Goal: Information Seeking & Learning: Learn about a topic

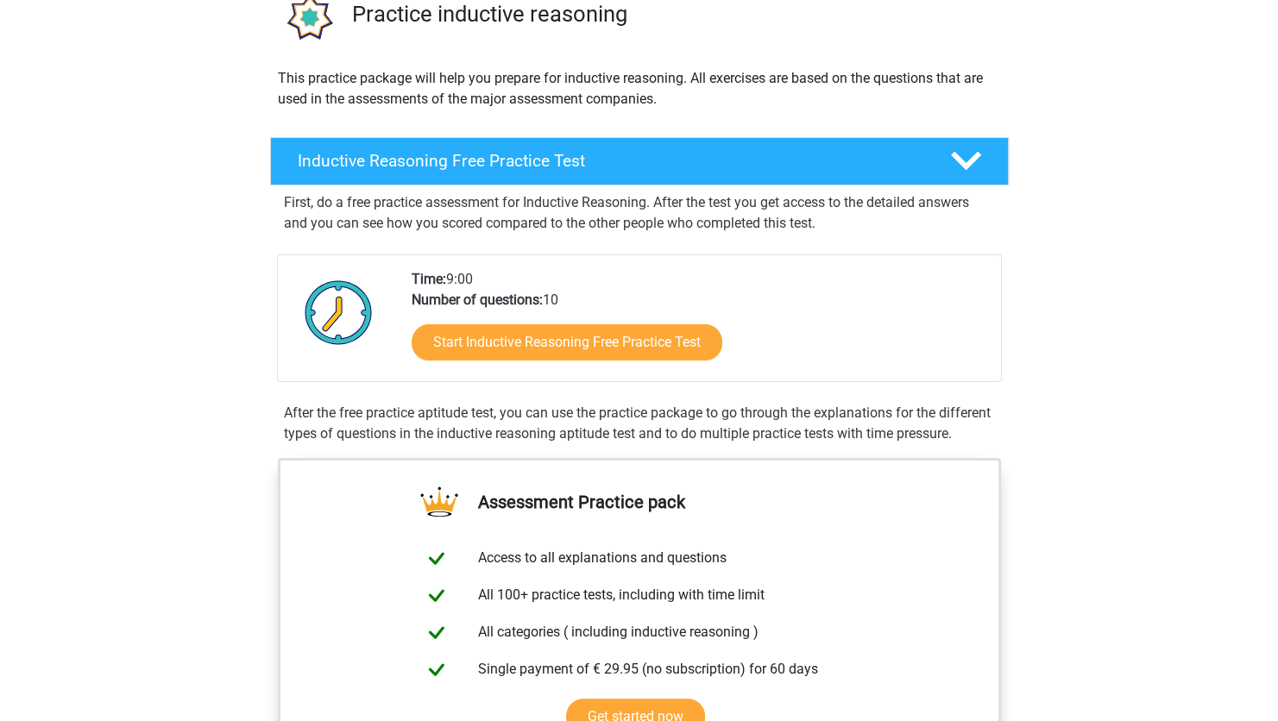
scroll to position [162, 0]
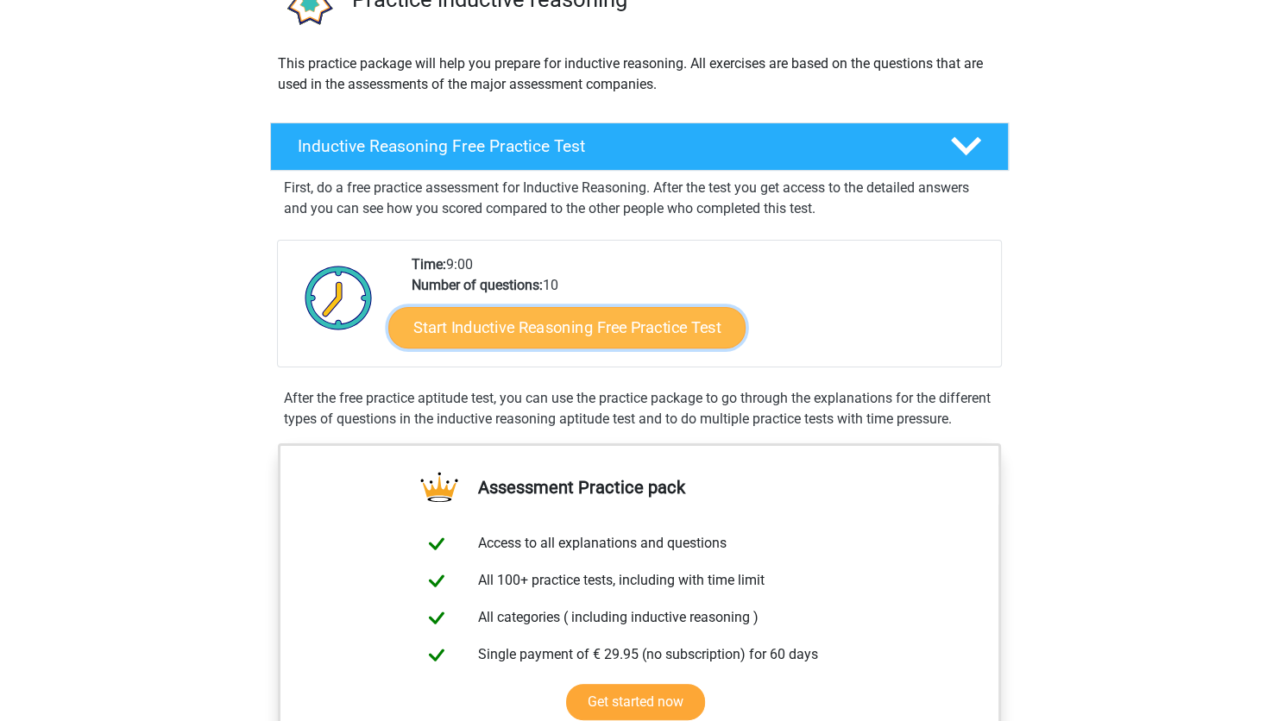
click at [539, 337] on link "Start Inductive Reasoning Free Practice Test" at bounding box center [566, 326] width 357 height 41
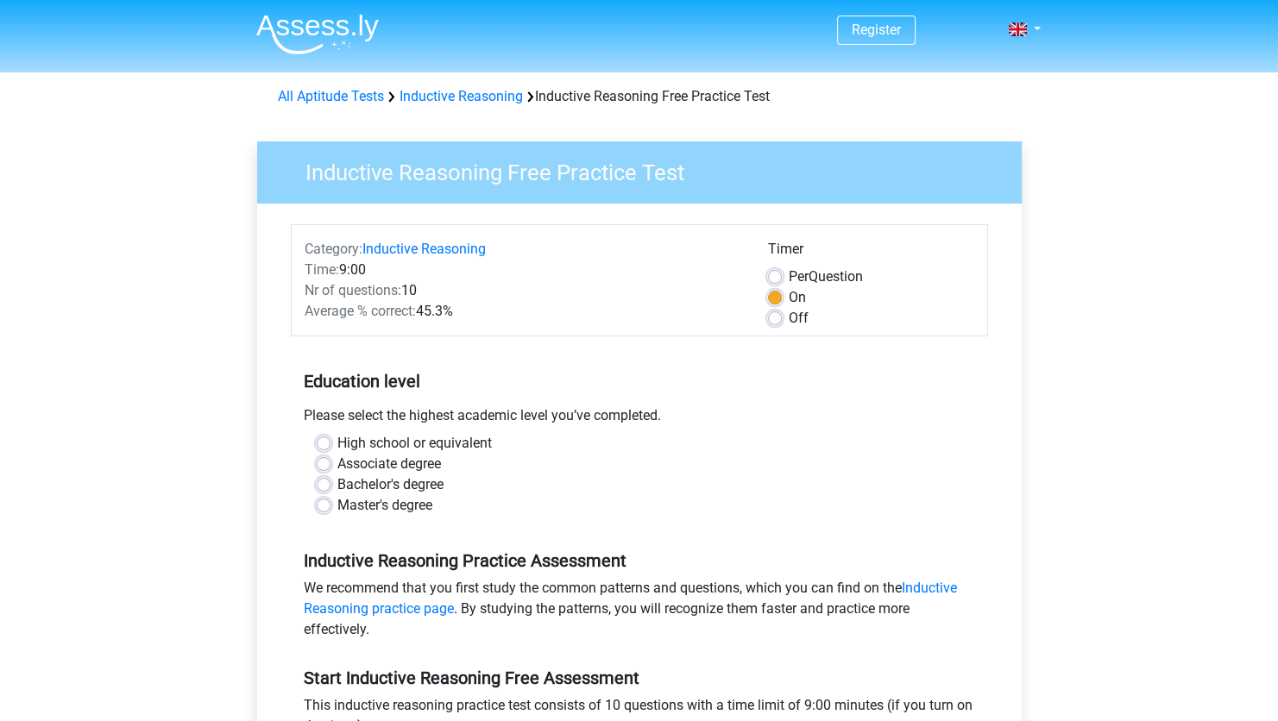
click at [396, 490] on label "Bachelor's degree" at bounding box center [390, 485] width 106 height 21
click at [330, 490] on input "Bachelor's degree" at bounding box center [324, 483] width 14 height 17
radio input "true"
click at [389, 466] on label "Associate degree" at bounding box center [389, 464] width 104 height 21
click at [330, 466] on input "Associate degree" at bounding box center [324, 462] width 14 height 17
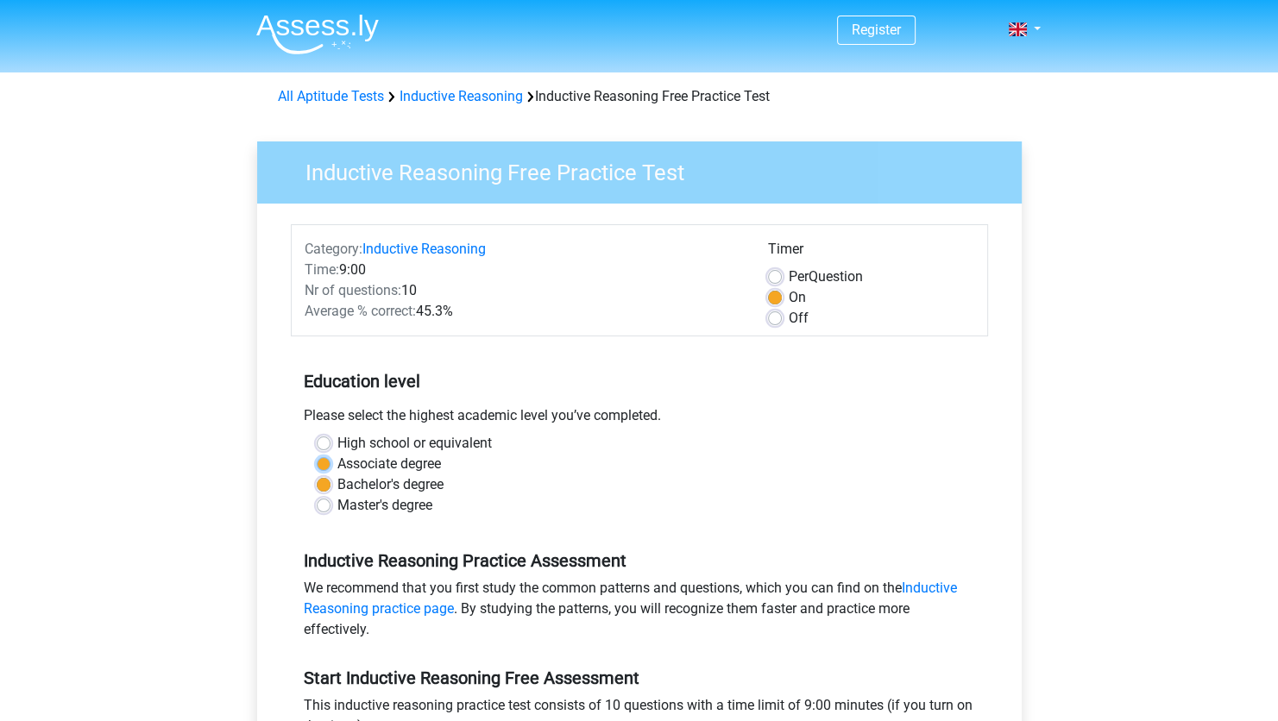
radio input "true"
click at [399, 445] on label "High school or equivalent" at bounding box center [414, 443] width 154 height 21
click at [330, 445] on input "High school or equivalent" at bounding box center [324, 441] width 14 height 17
radio input "true"
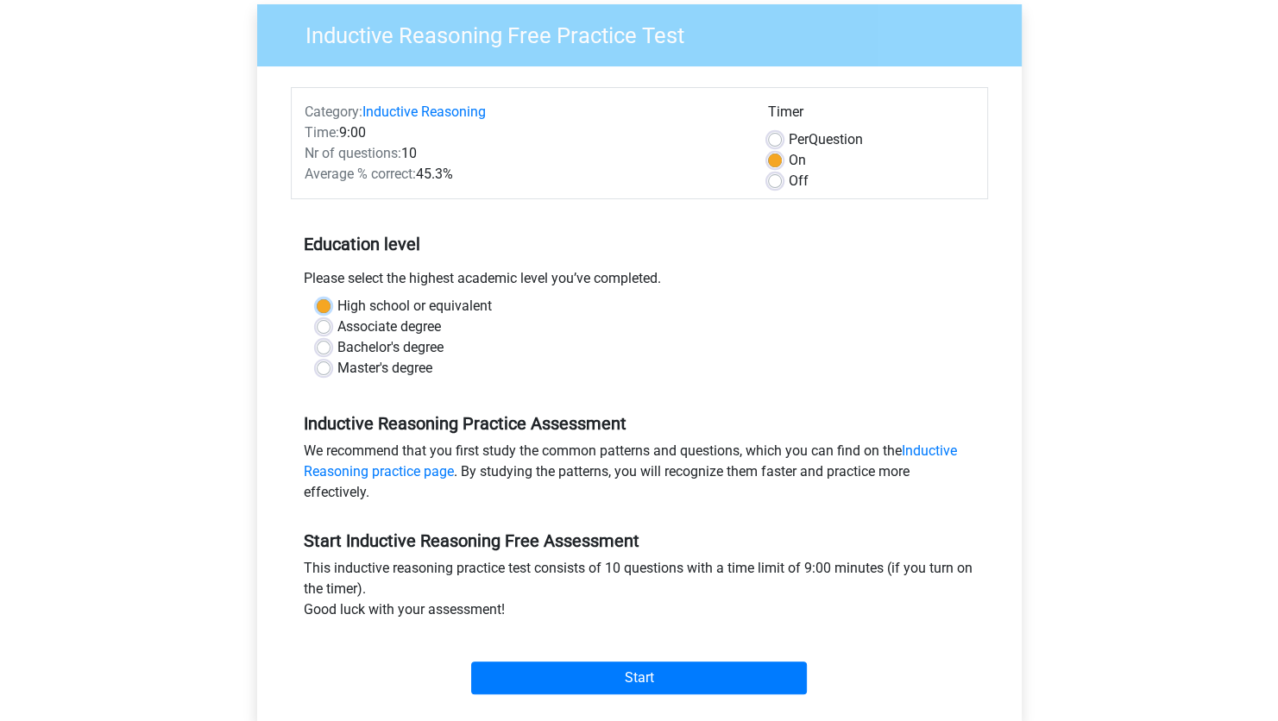
scroll to position [138, 0]
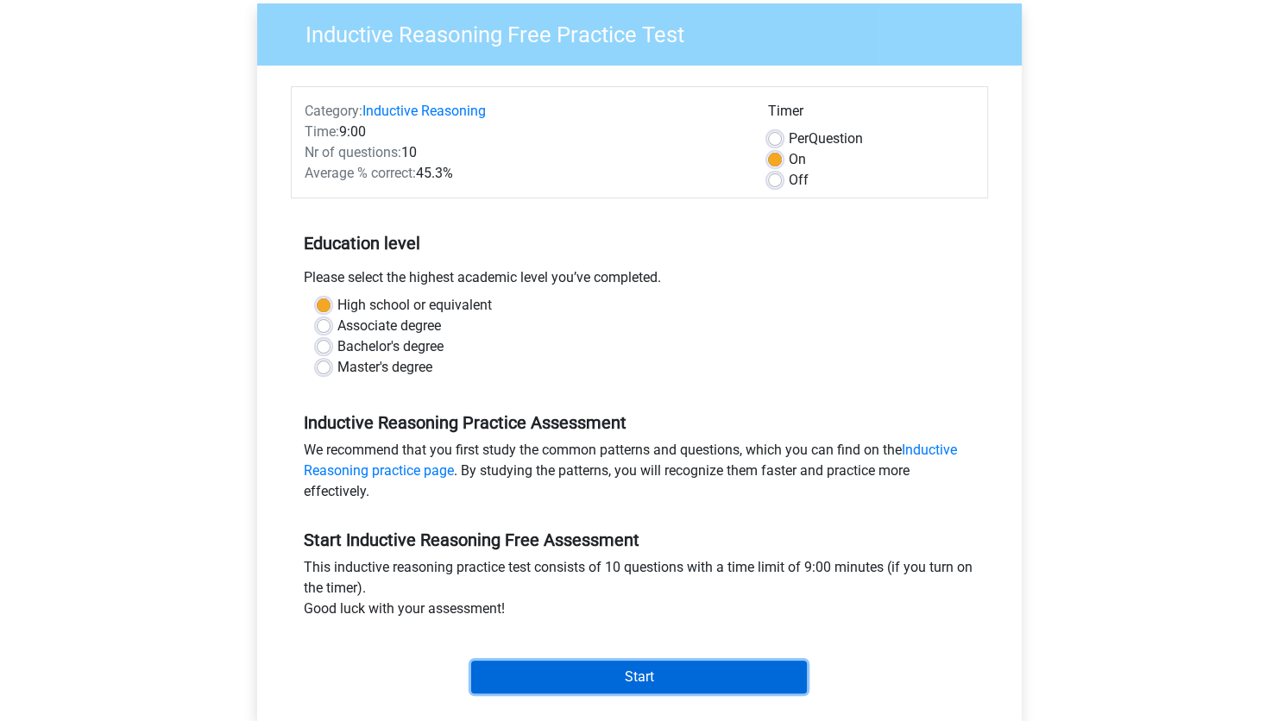
click at [551, 668] on input "Start" at bounding box center [639, 677] width 336 height 33
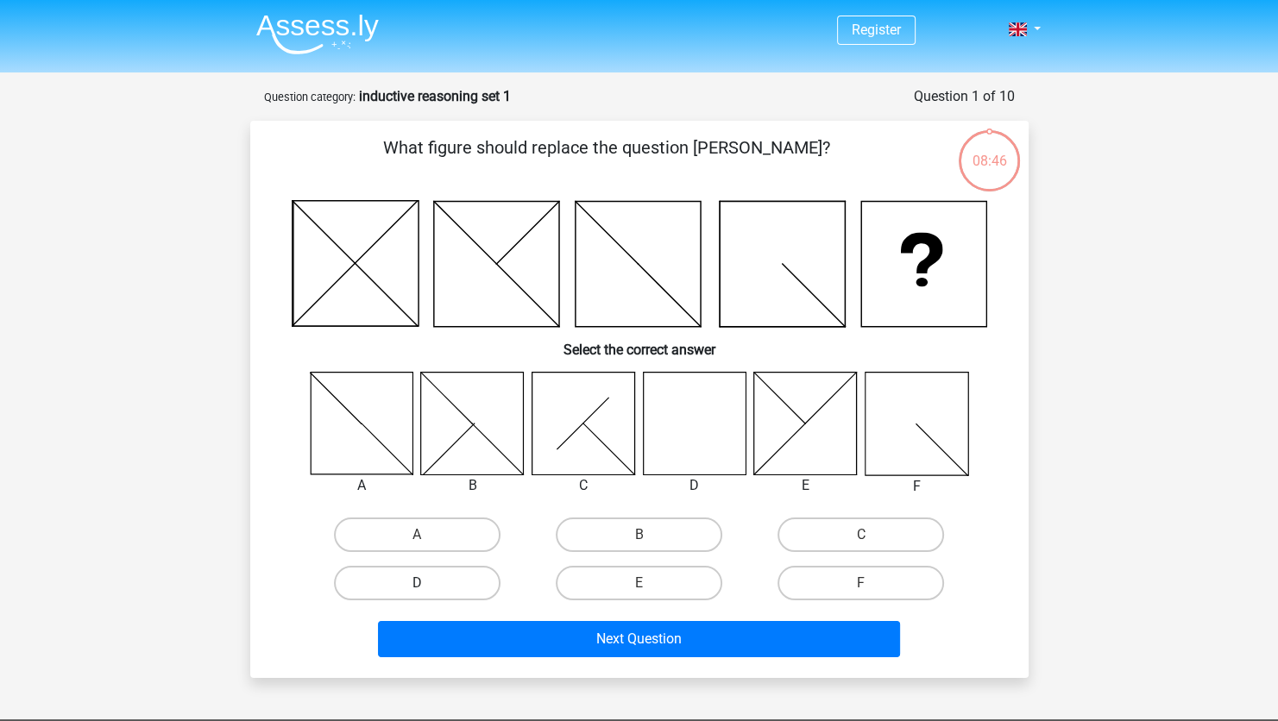
click at [469, 580] on label "D" at bounding box center [417, 583] width 167 height 35
click at [428, 583] on input "D" at bounding box center [422, 588] width 11 height 11
radio input "true"
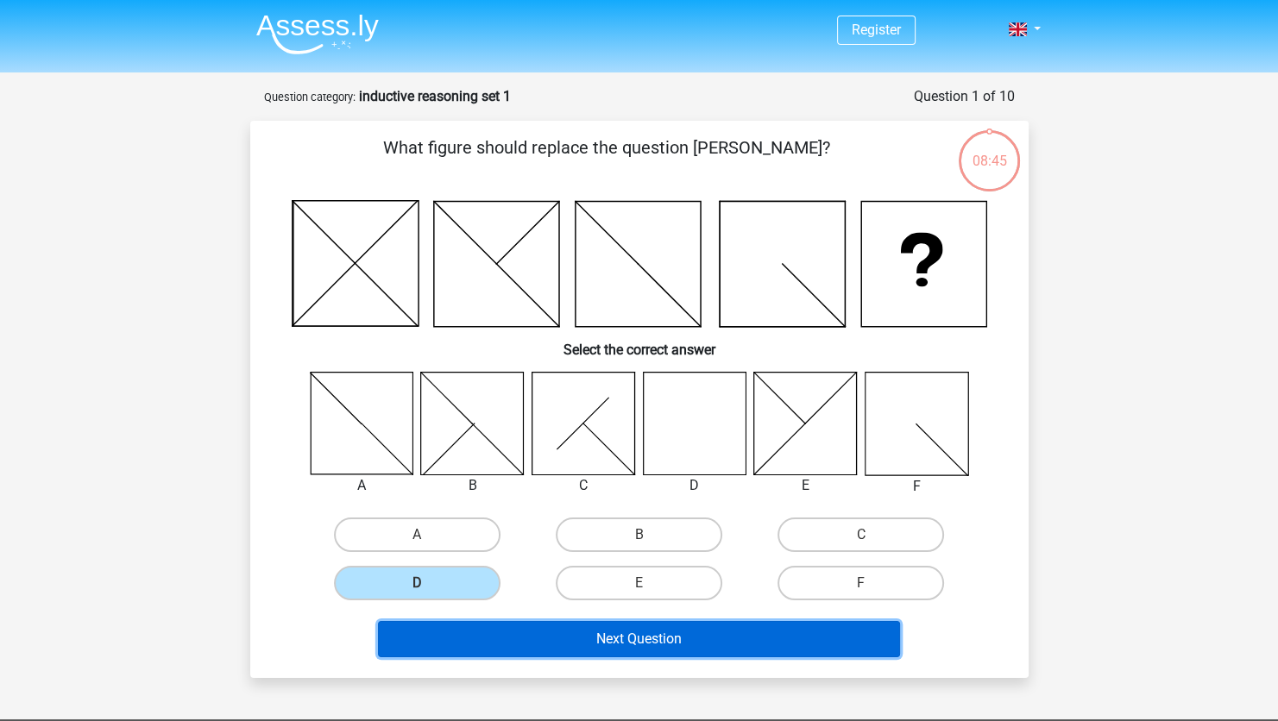
click at [519, 628] on button "Next Question" at bounding box center [639, 639] width 522 height 36
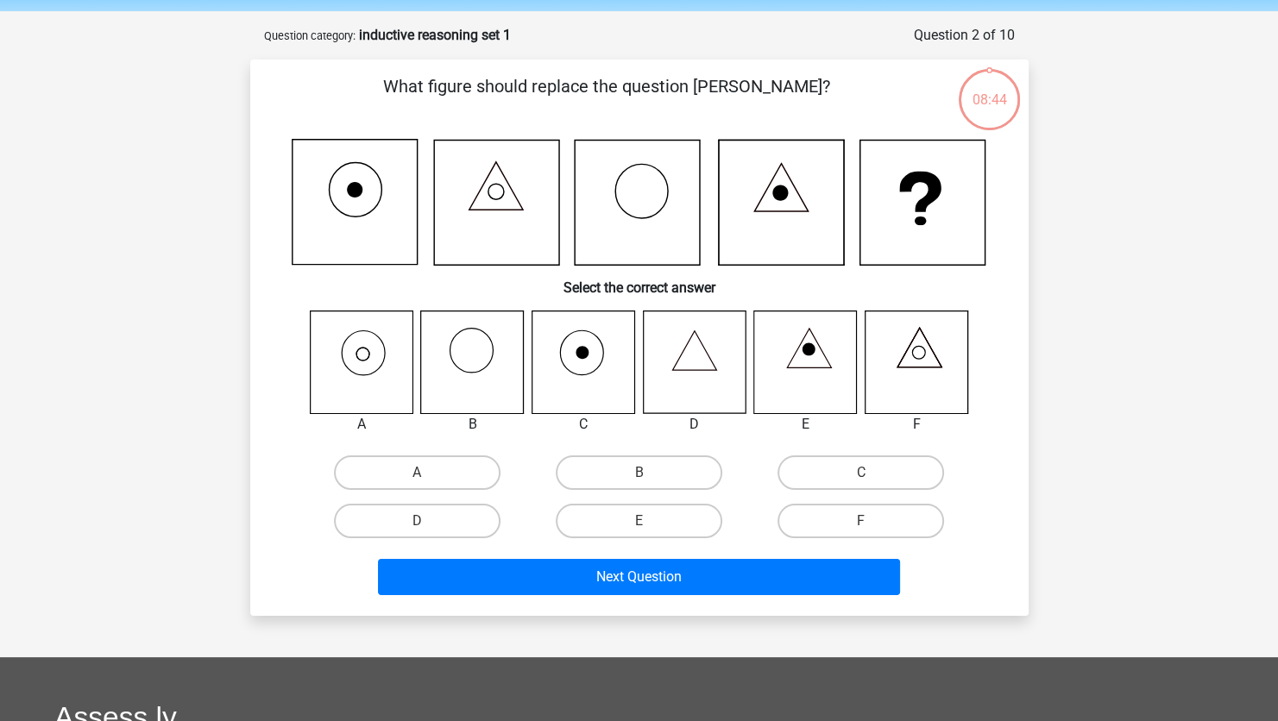
scroll to position [86, 0]
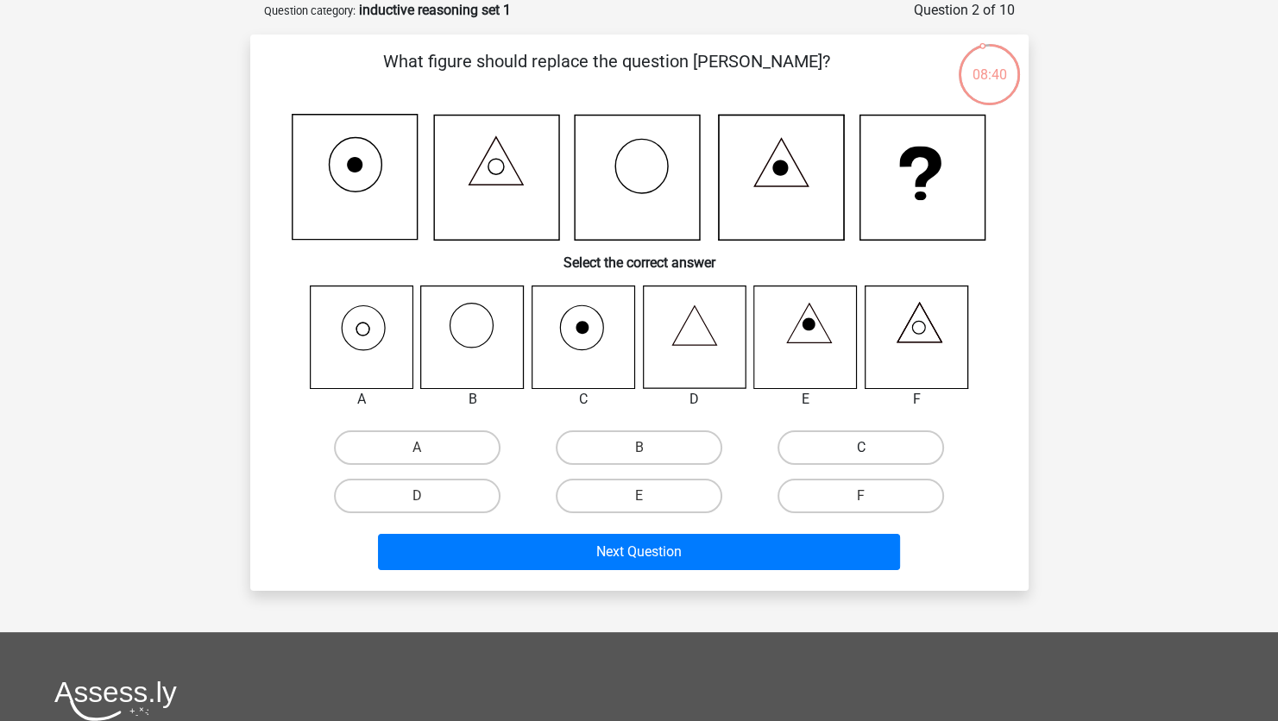
click at [827, 453] on label "C" at bounding box center [860, 448] width 167 height 35
click at [861, 453] on input "C" at bounding box center [866, 453] width 11 height 11
radio input "true"
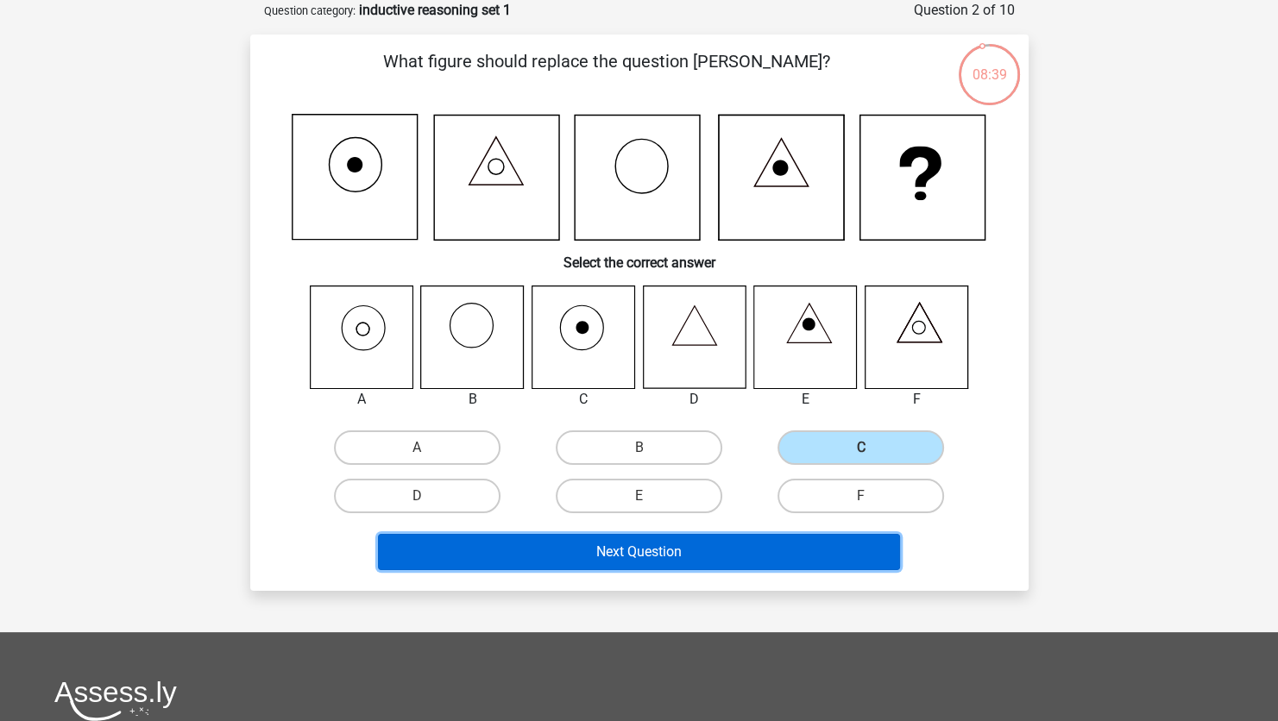
click at [710, 544] on button "Next Question" at bounding box center [639, 552] width 522 height 36
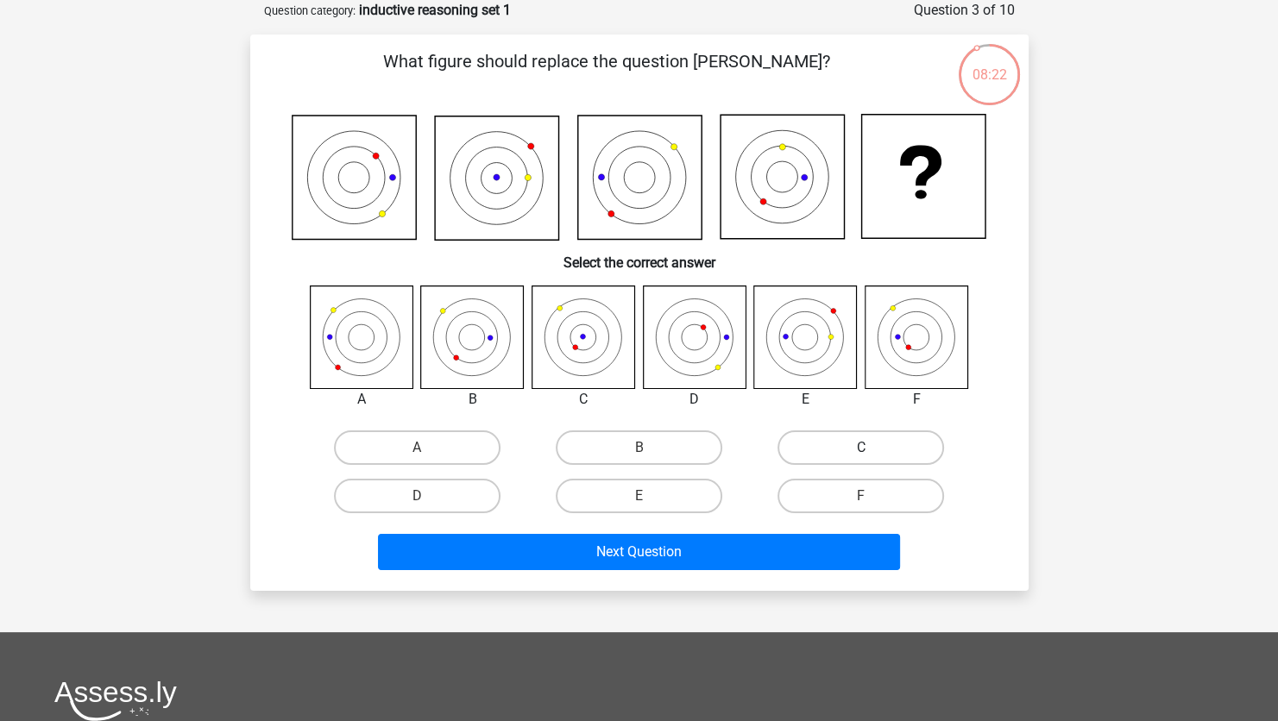
click at [812, 444] on label "C" at bounding box center [860, 448] width 167 height 35
click at [861, 448] on input "C" at bounding box center [866, 453] width 11 height 11
radio input "true"
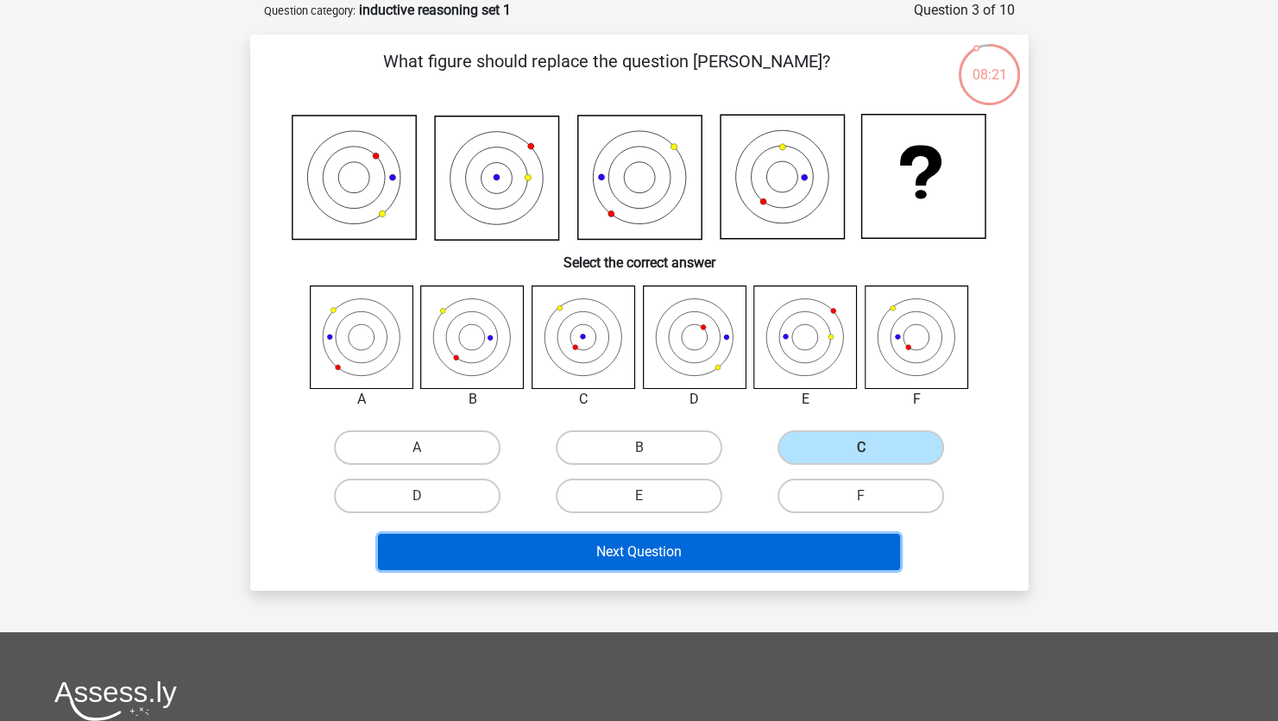
click at [708, 539] on button "Next Question" at bounding box center [639, 552] width 522 height 36
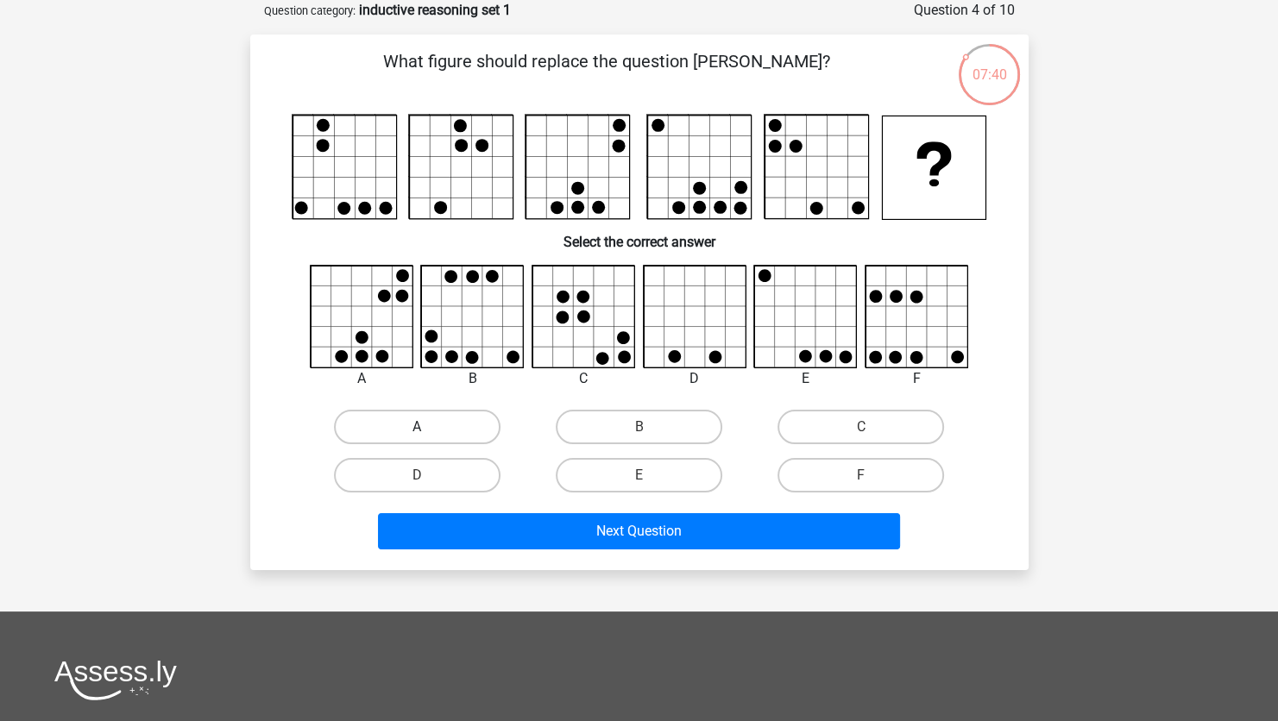
click at [456, 420] on label "A" at bounding box center [417, 427] width 167 height 35
click at [428, 427] on input "A" at bounding box center [422, 432] width 11 height 11
radio input "true"
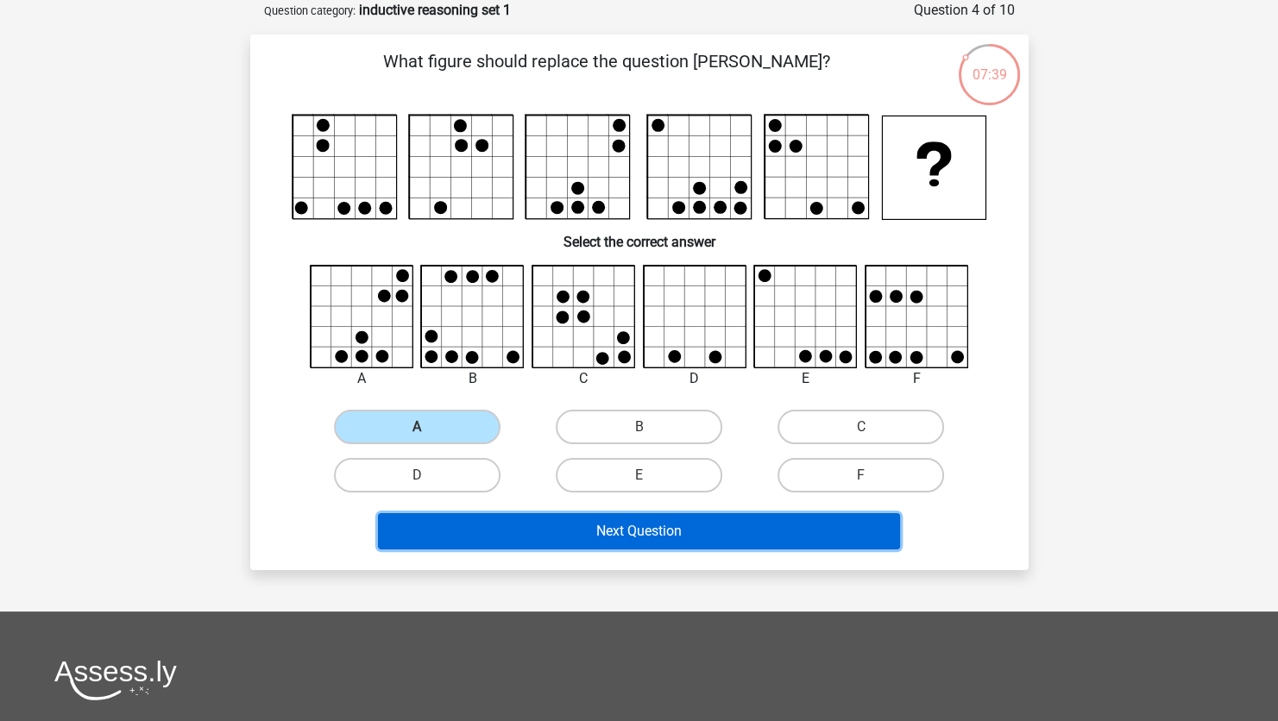
click at [627, 531] on button "Next Question" at bounding box center [639, 531] width 522 height 36
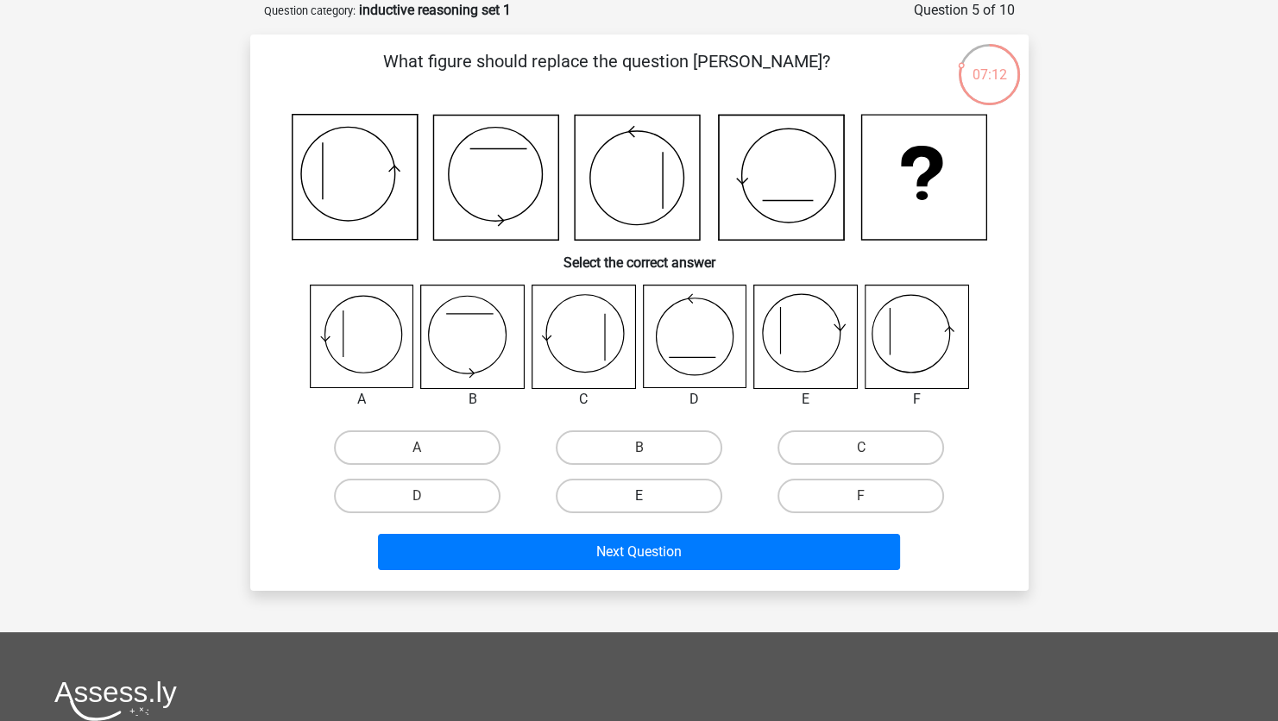
click at [601, 496] on label "E" at bounding box center [639, 496] width 167 height 35
click at [639, 496] on input "E" at bounding box center [644, 501] width 11 height 11
radio input "true"
click at [574, 571] on div "Next Question" at bounding box center [639, 555] width 666 height 43
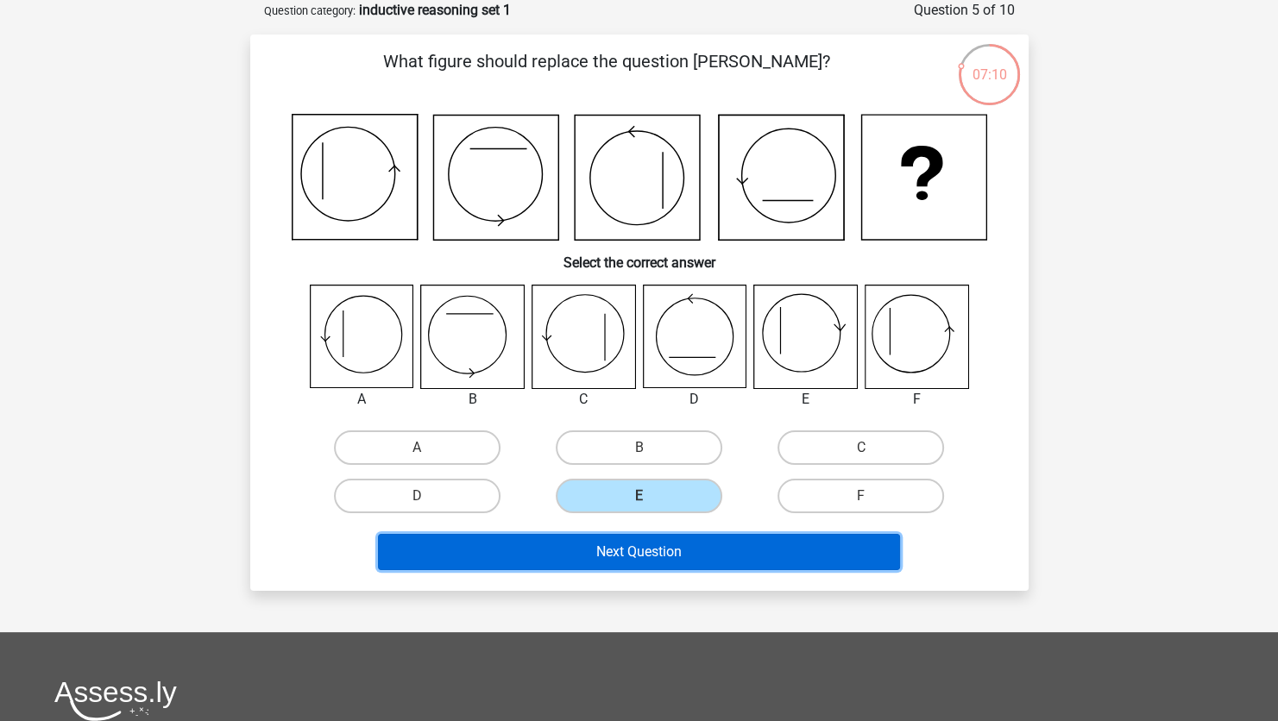
click at [569, 561] on button "Next Question" at bounding box center [639, 552] width 522 height 36
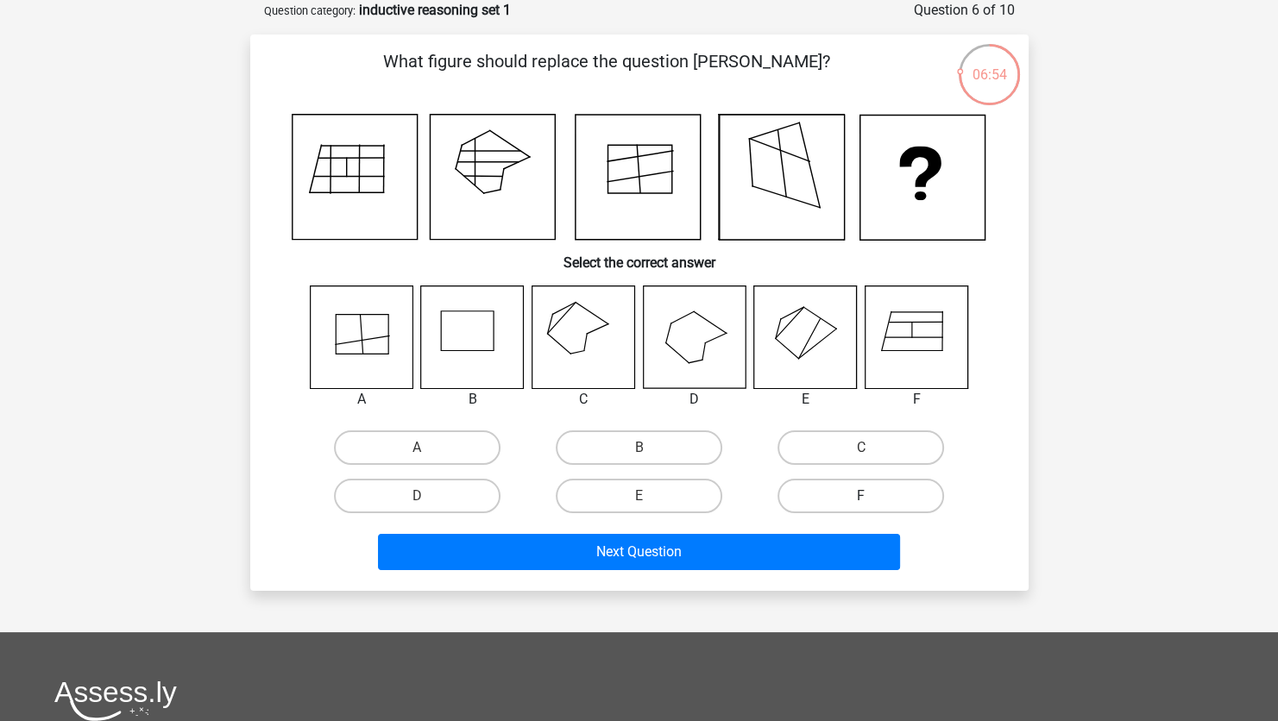
click at [840, 483] on label "F" at bounding box center [860, 496] width 167 height 35
click at [861, 496] on input "F" at bounding box center [866, 501] width 11 height 11
radio input "true"
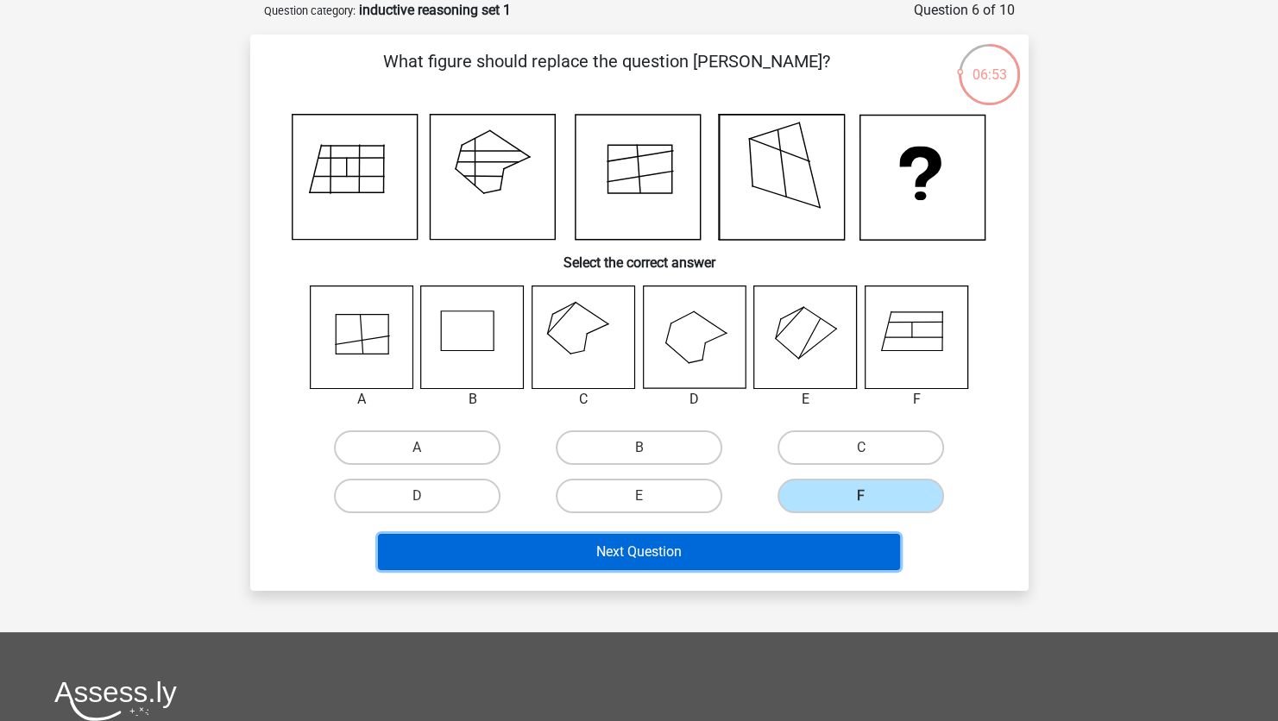
click at [775, 557] on button "Next Question" at bounding box center [639, 552] width 522 height 36
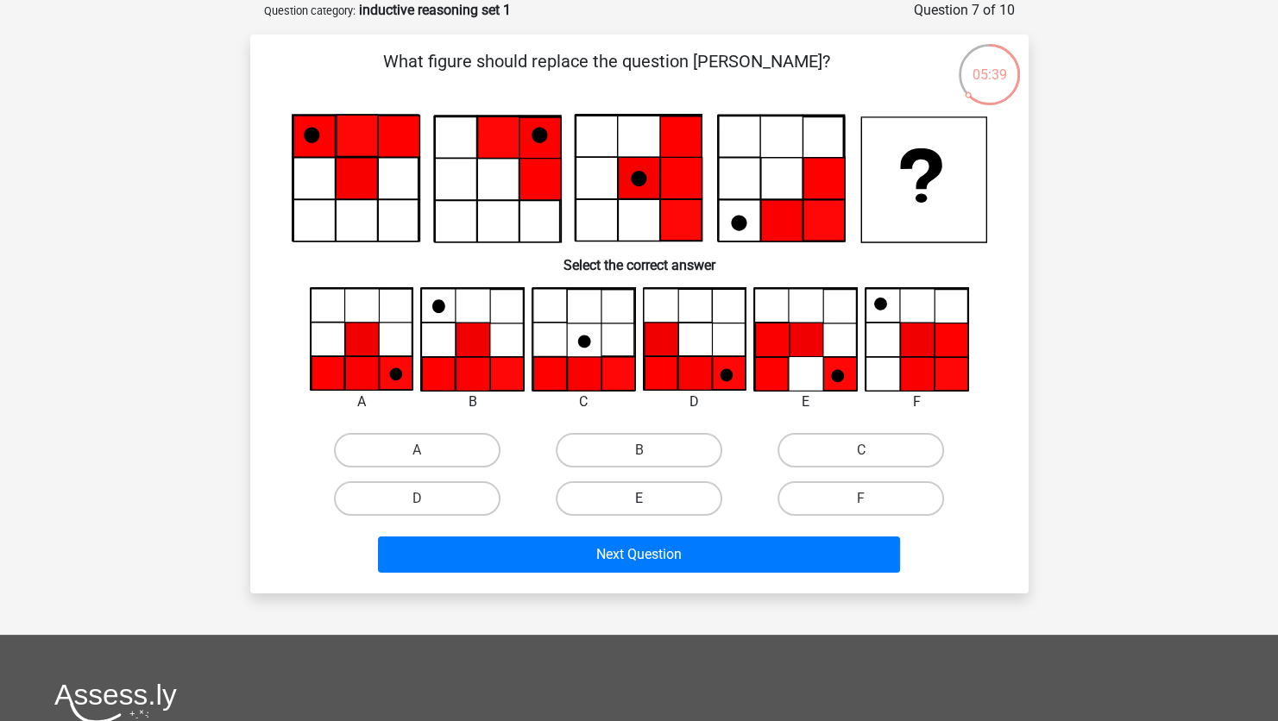
click at [643, 481] on label "E" at bounding box center [639, 498] width 167 height 35
click at [643, 499] on input "E" at bounding box center [644, 504] width 11 height 11
radio input "true"
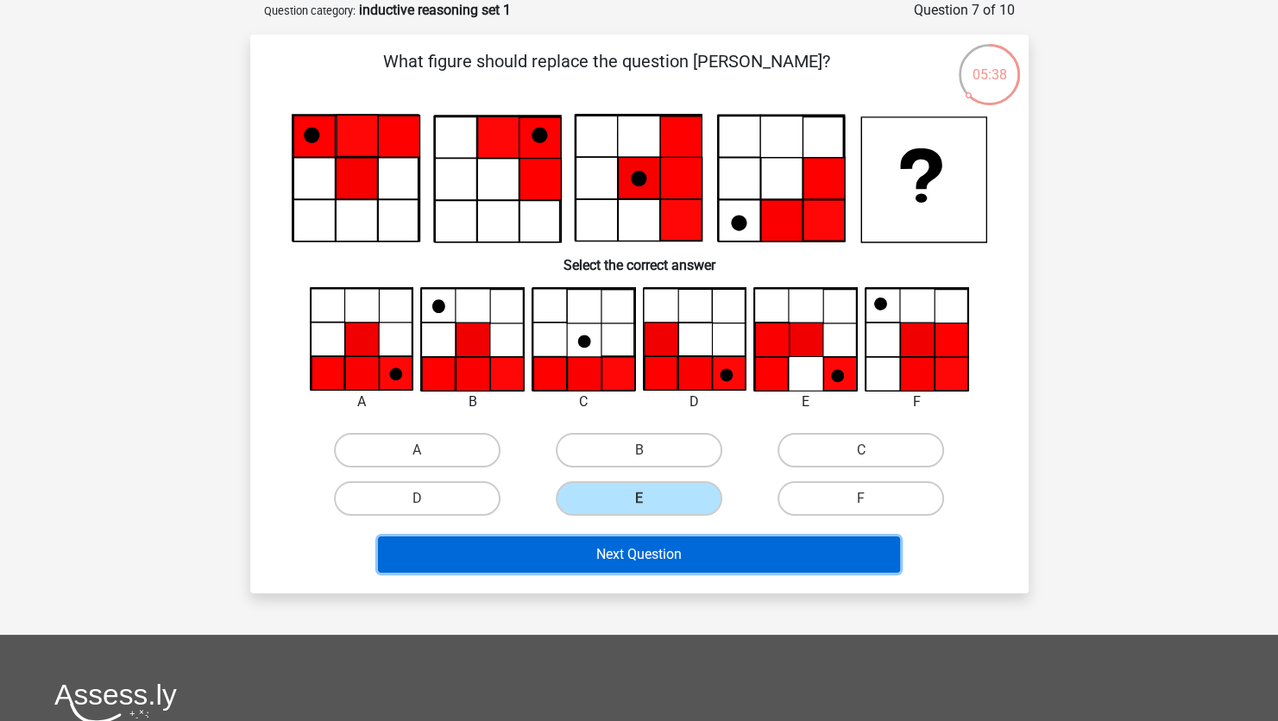
click at [657, 537] on button "Next Question" at bounding box center [639, 555] width 522 height 36
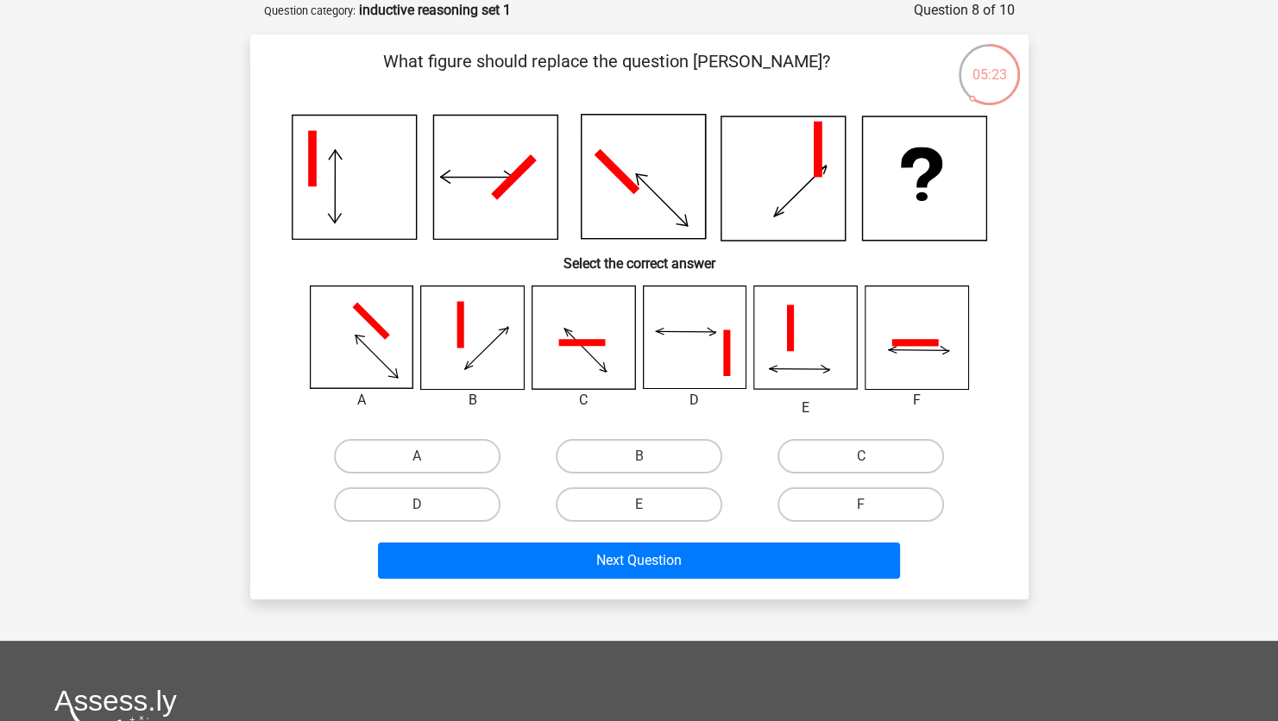
drag, startPoint x: 702, startPoint y: 359, endPoint x: 659, endPoint y: 377, distance: 46.8
click at [659, 377] on icon at bounding box center [694, 337] width 103 height 103
click at [390, 320] on icon at bounding box center [361, 337] width 103 height 103
click at [399, 449] on label "A" at bounding box center [417, 456] width 167 height 35
click at [417, 456] on input "A" at bounding box center [422, 461] width 11 height 11
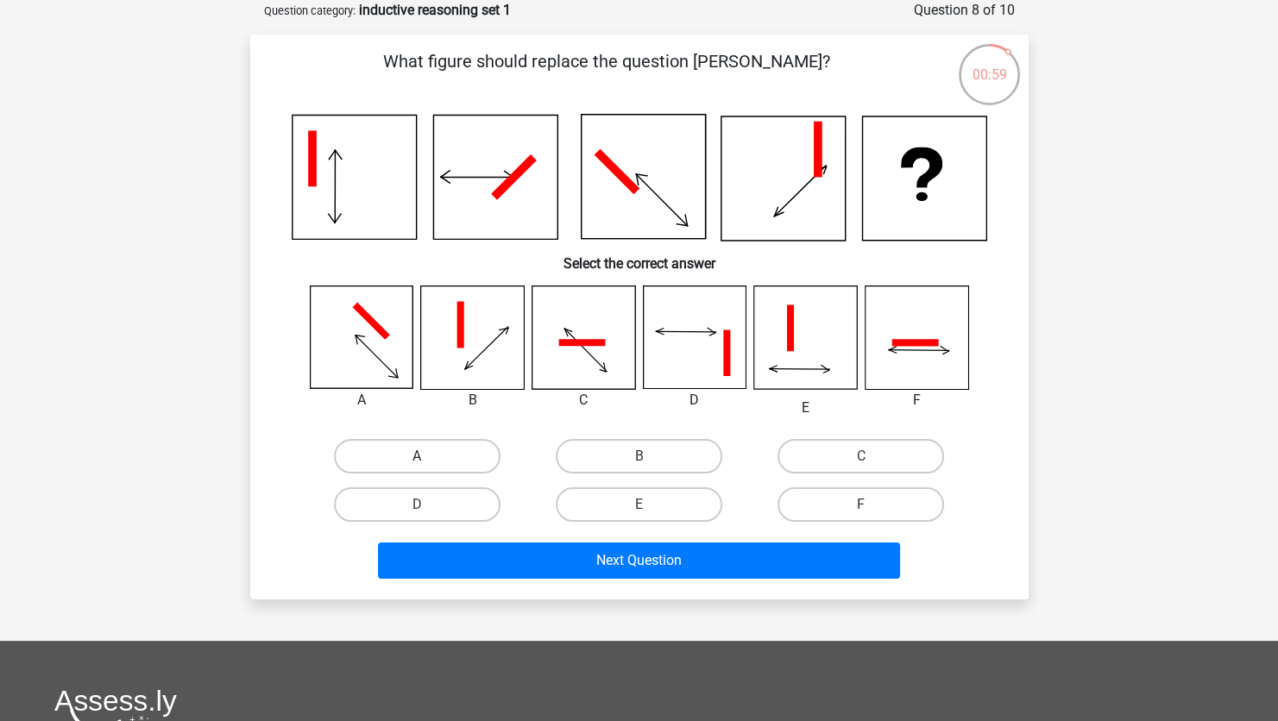
radio input "true"
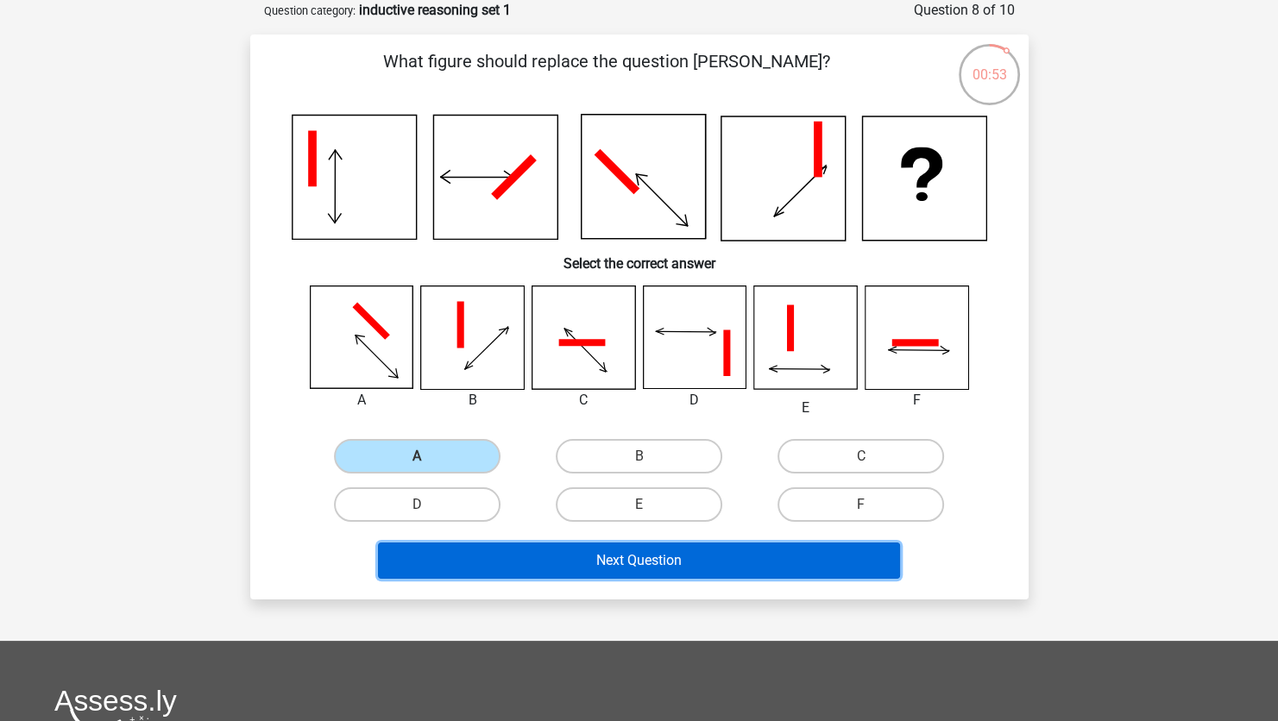
click at [469, 559] on button "Next Question" at bounding box center [639, 561] width 522 height 36
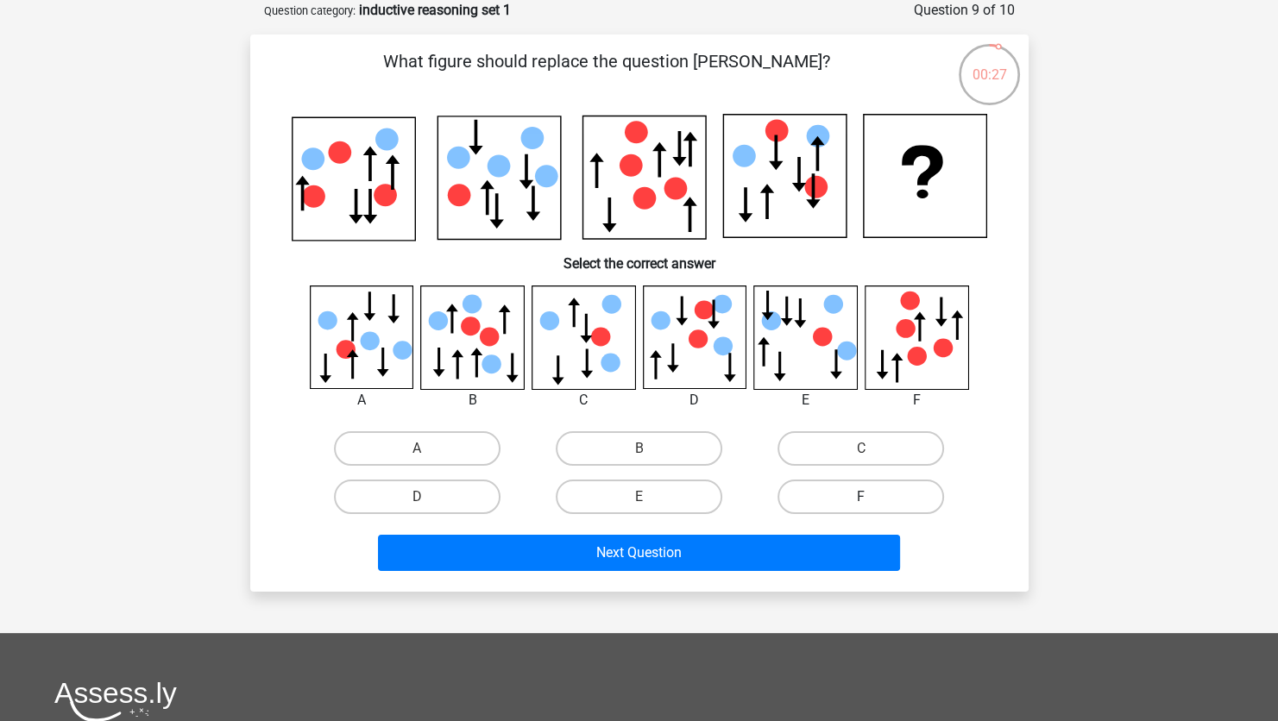
click at [860, 483] on label "F" at bounding box center [860, 497] width 167 height 35
click at [861, 497] on input "F" at bounding box center [866, 502] width 11 height 11
radio input "true"
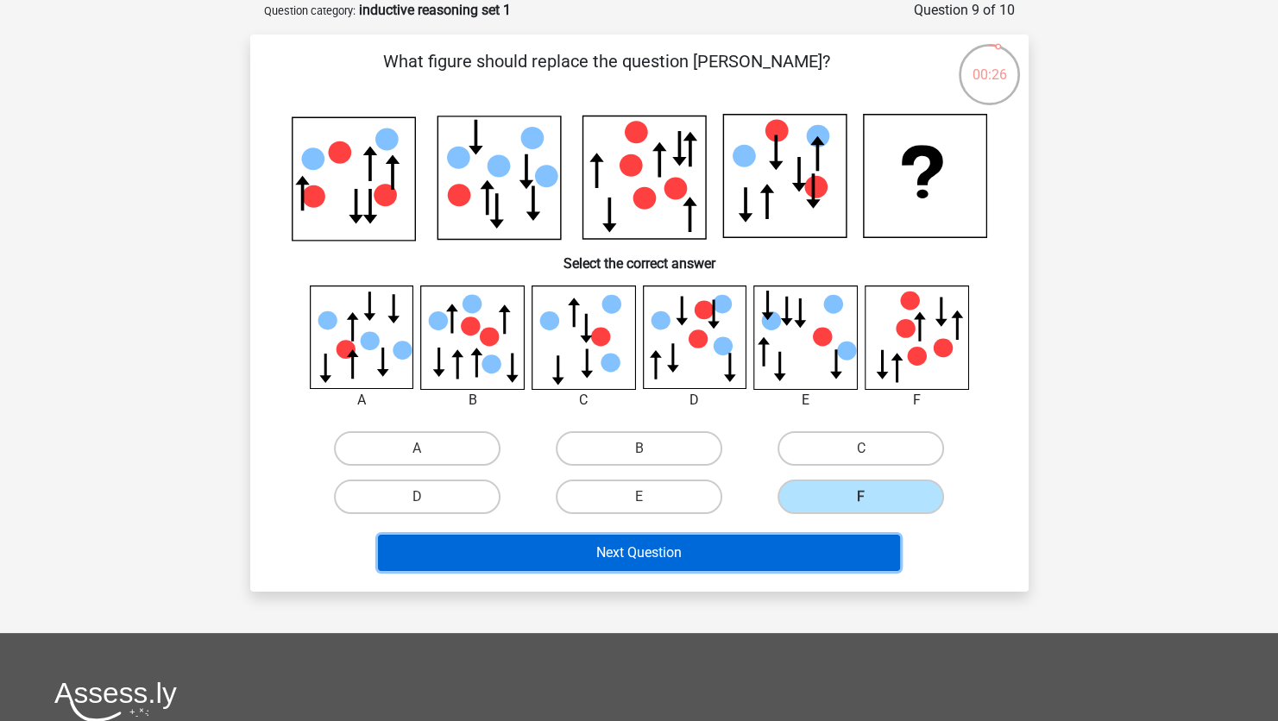
click at [812, 546] on button "Next Question" at bounding box center [639, 553] width 522 height 36
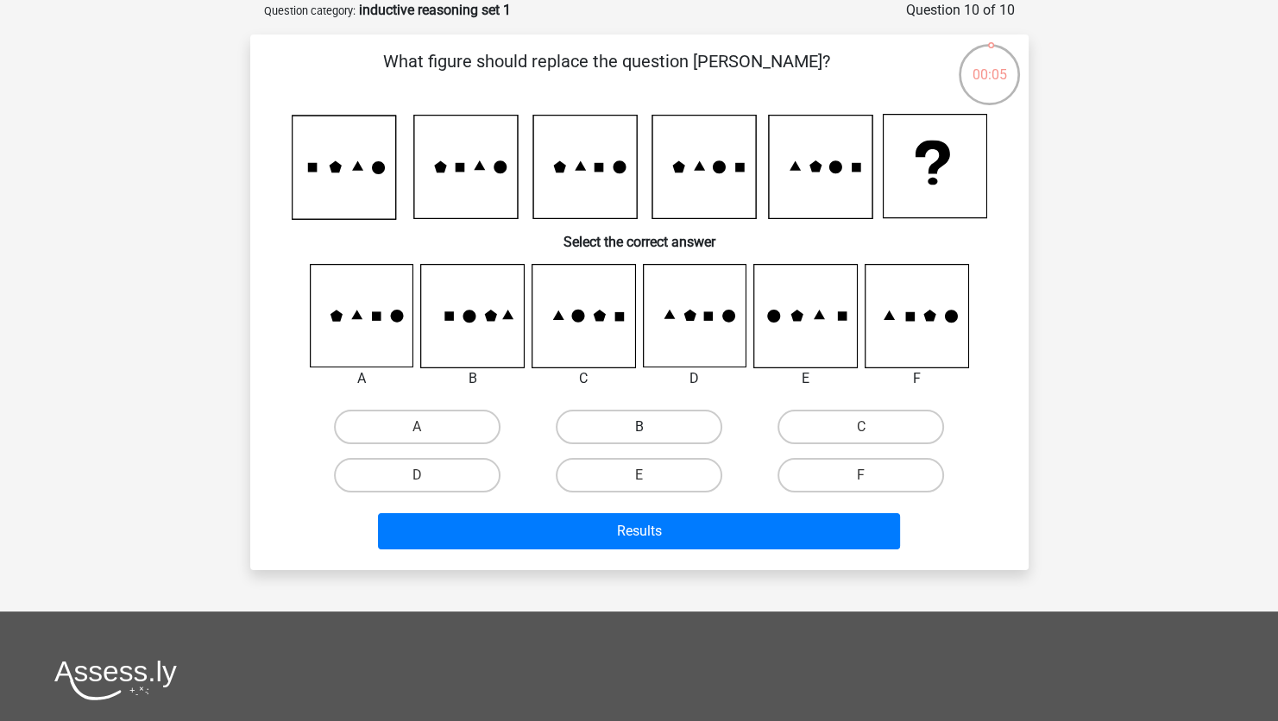
click at [596, 428] on label "B" at bounding box center [639, 427] width 167 height 35
click at [639, 428] on input "B" at bounding box center [644, 432] width 11 height 11
radio input "true"
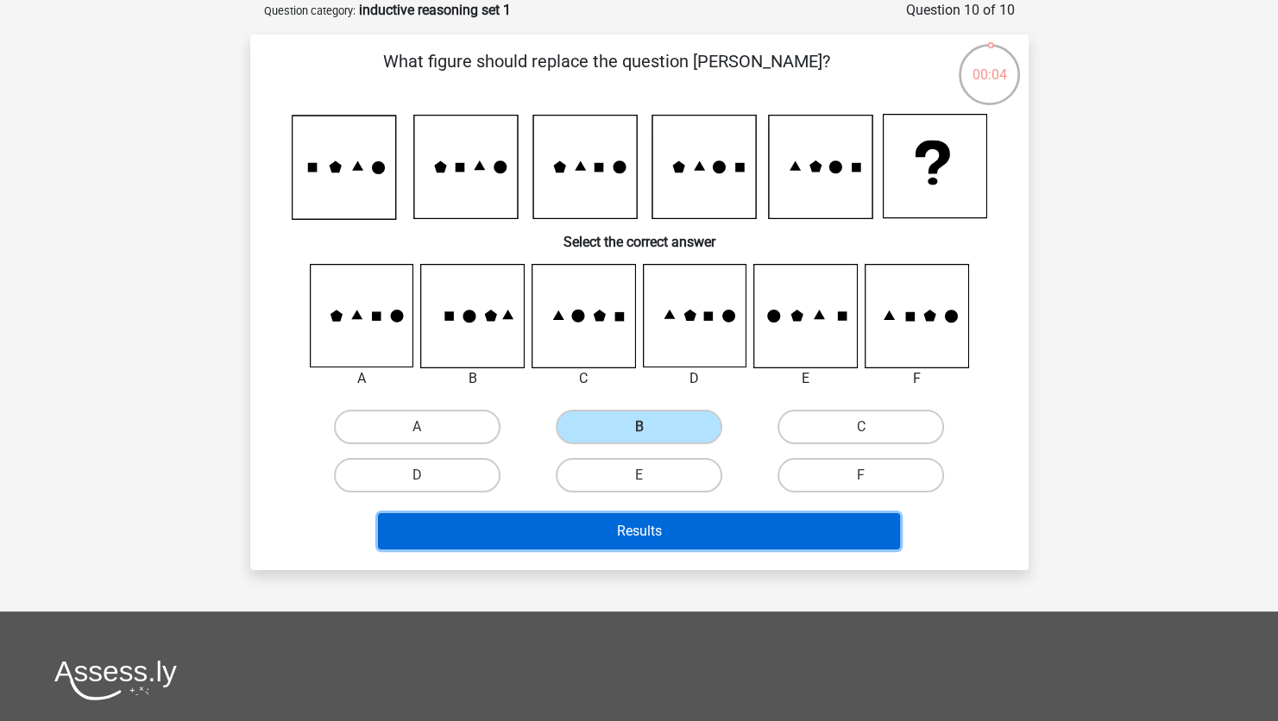
click at [600, 526] on button "Results" at bounding box center [639, 531] width 522 height 36
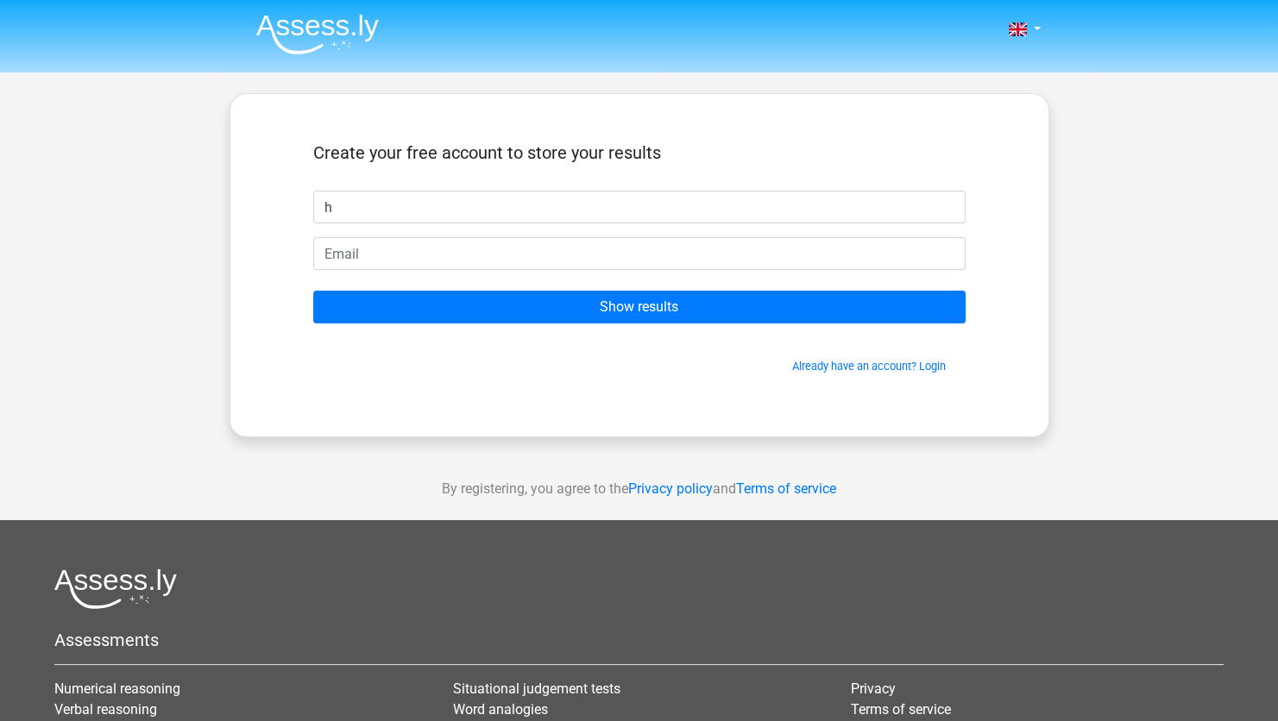
type input "[PERSON_NAME]"
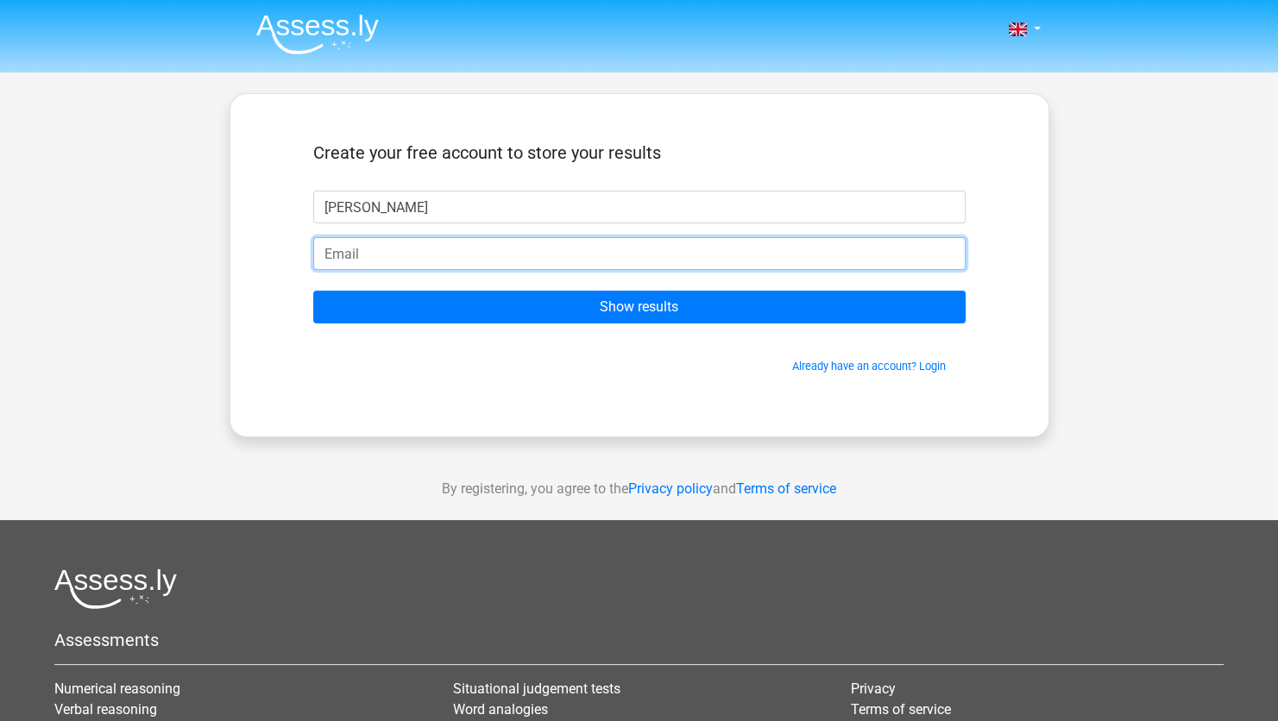
click at [427, 248] on input "email" at bounding box center [639, 253] width 652 height 33
type input "[EMAIL_ADDRESS][DOMAIN_NAME]"
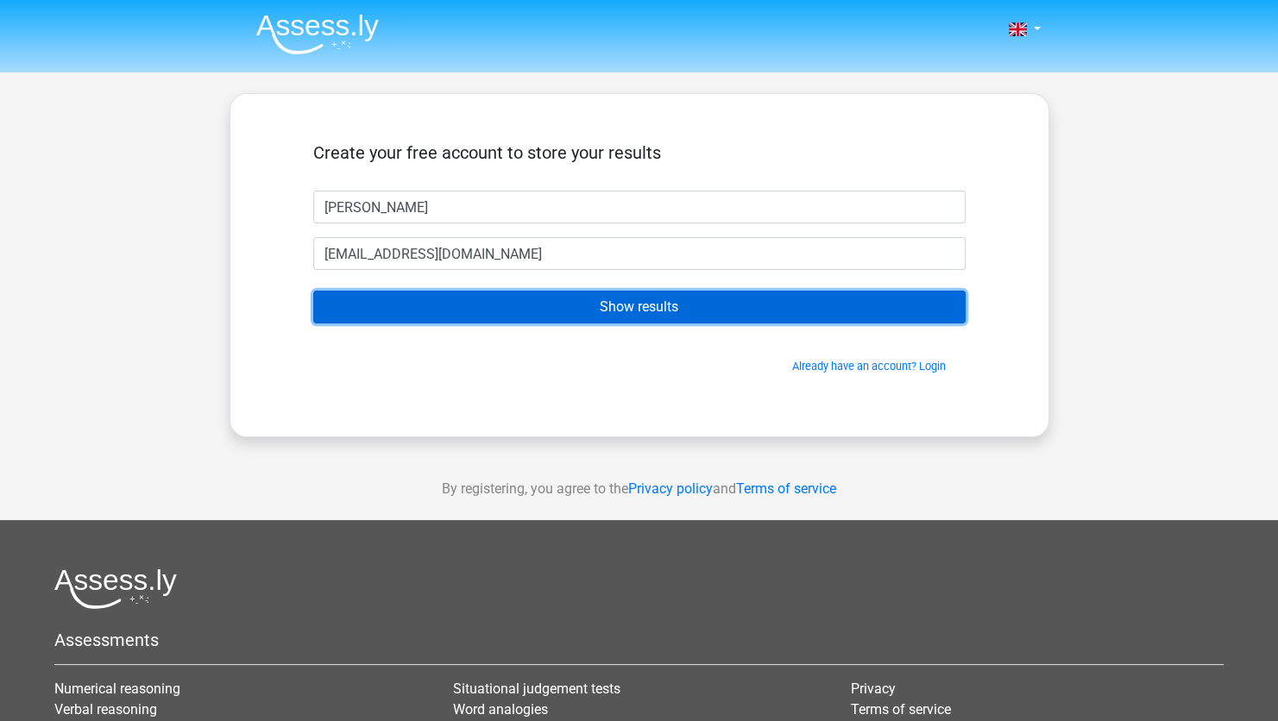
click at [480, 311] on input "Show results" at bounding box center [639, 307] width 652 height 33
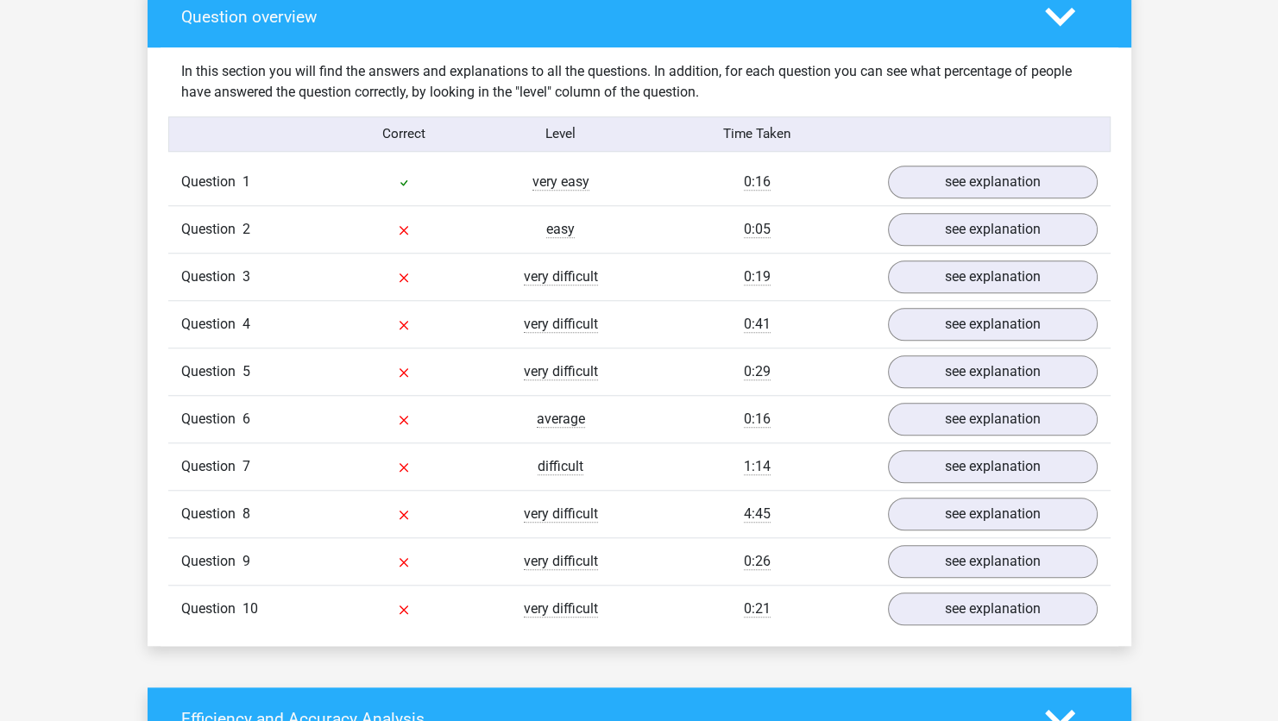
scroll to position [1296, 0]
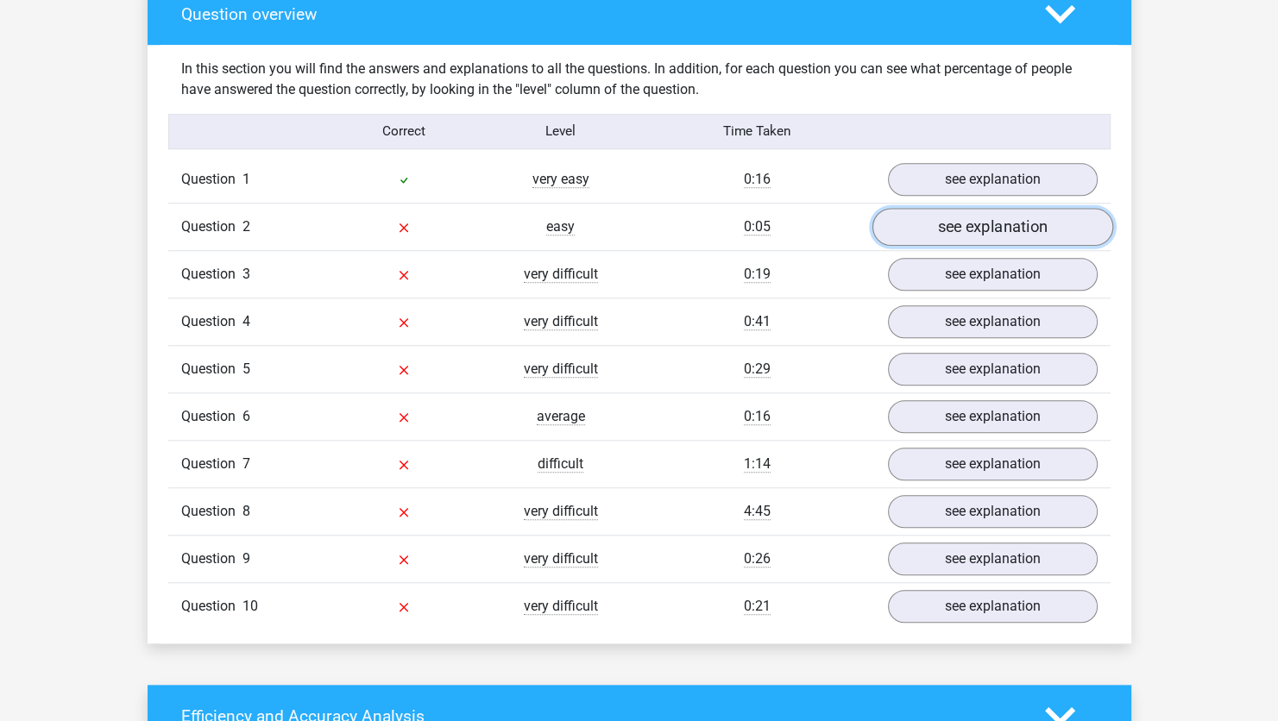
click at [941, 230] on link "see explanation" at bounding box center [991, 227] width 241 height 38
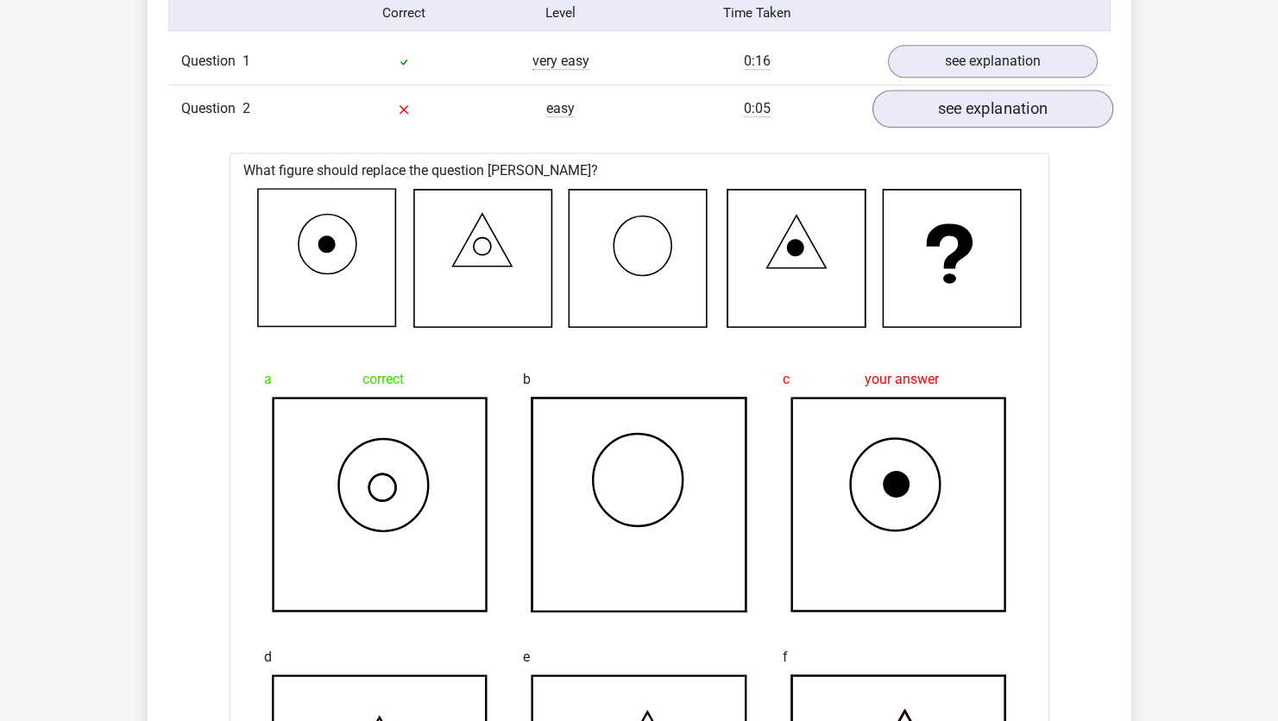
scroll to position [1415, 0]
click at [941, 230] on icon at bounding box center [949, 245] width 46 height 45
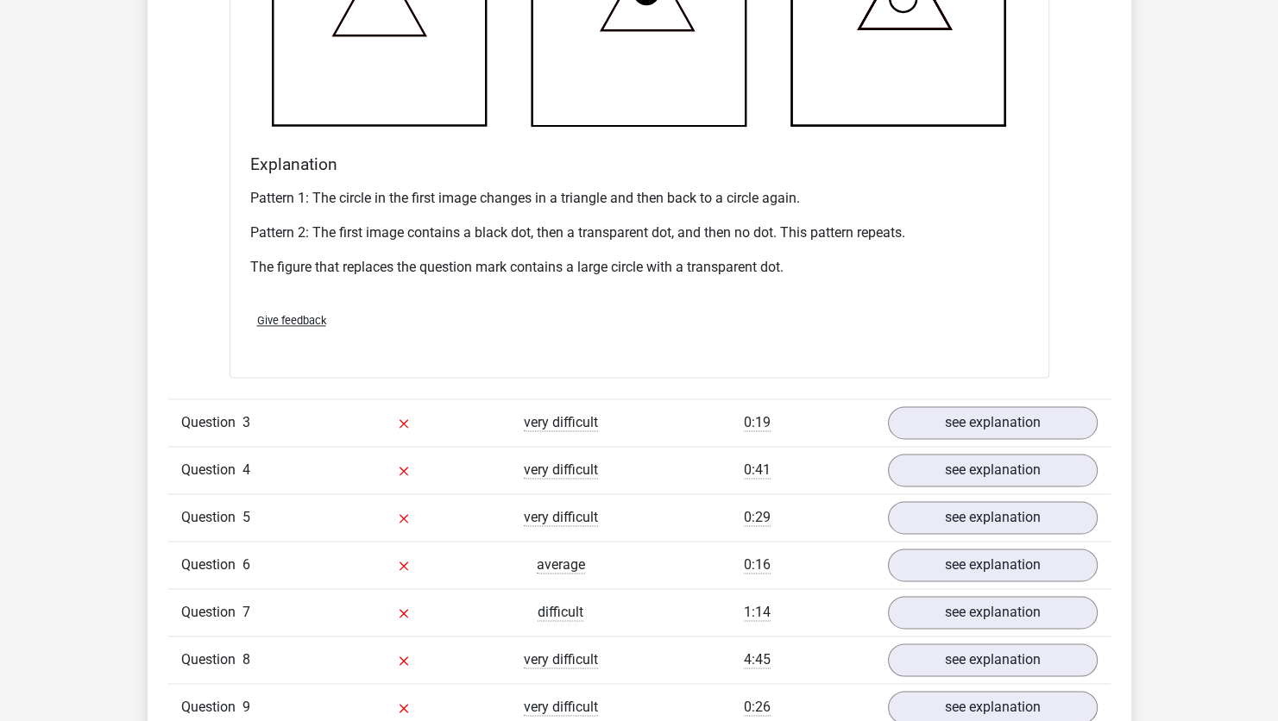
scroll to position [2260, 0]
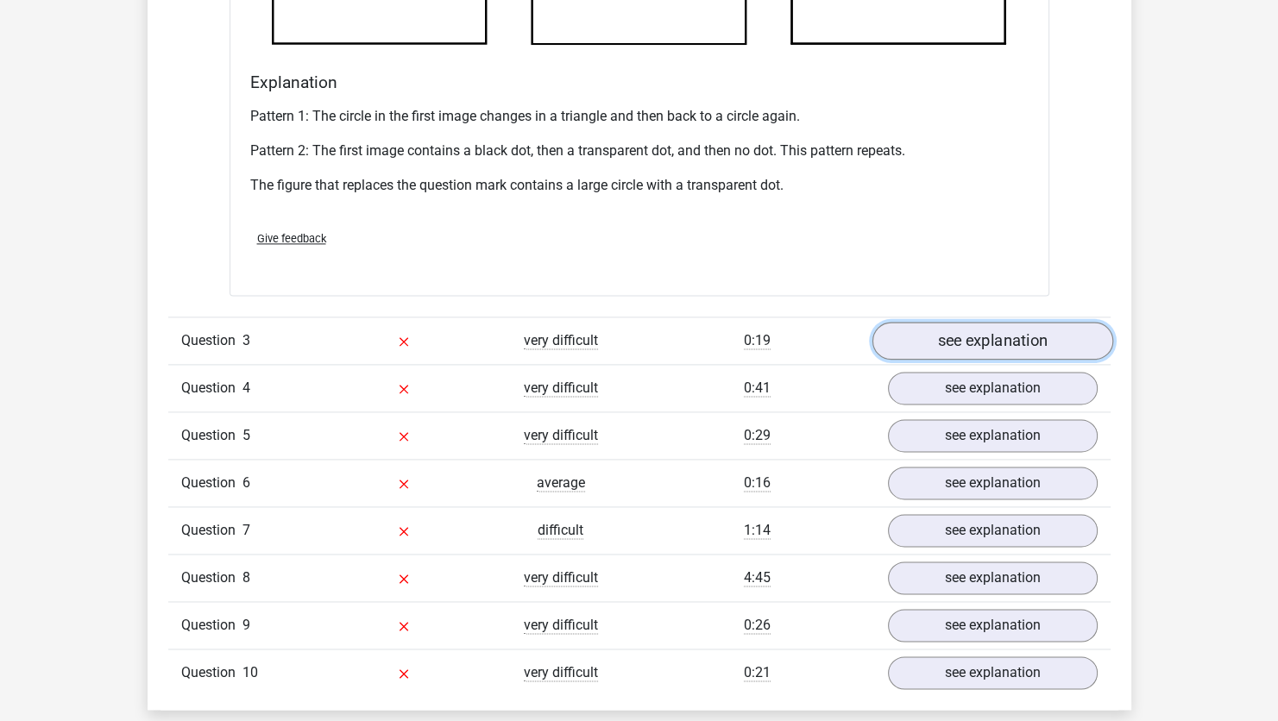
click at [968, 334] on link "see explanation" at bounding box center [991, 341] width 241 height 38
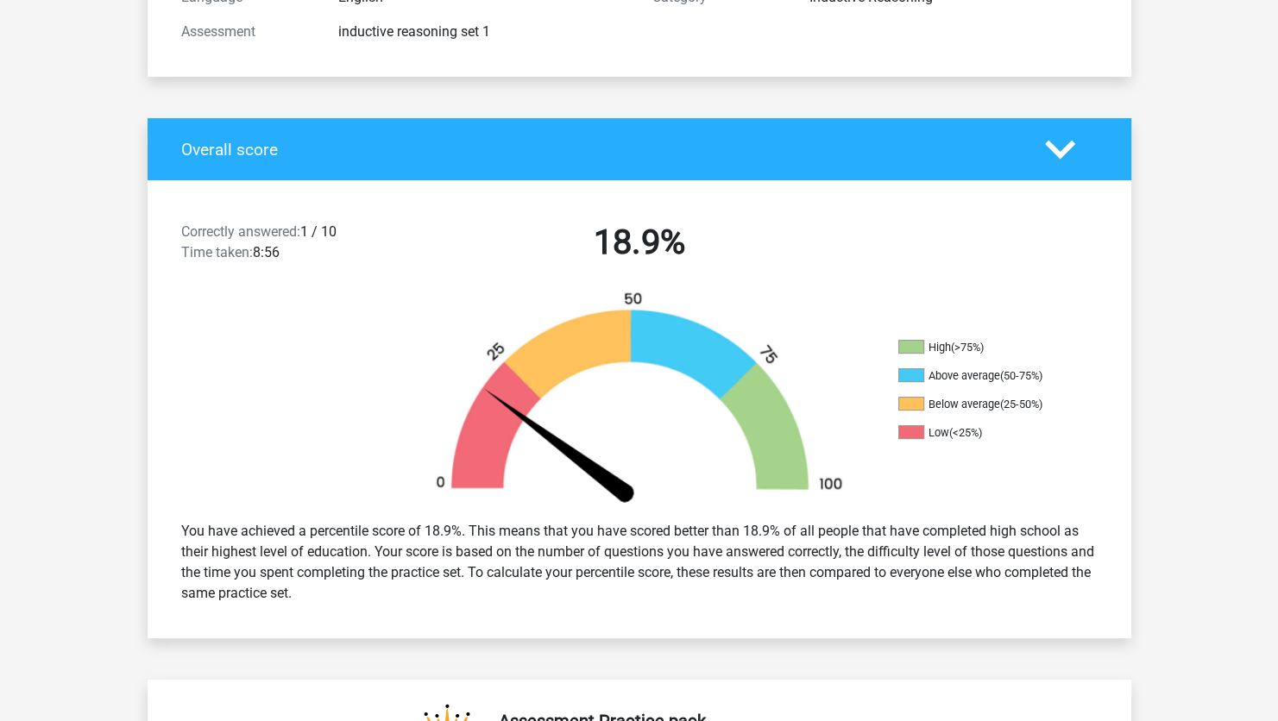
scroll to position [0, 0]
